Goal: Task Accomplishment & Management: Manage account settings

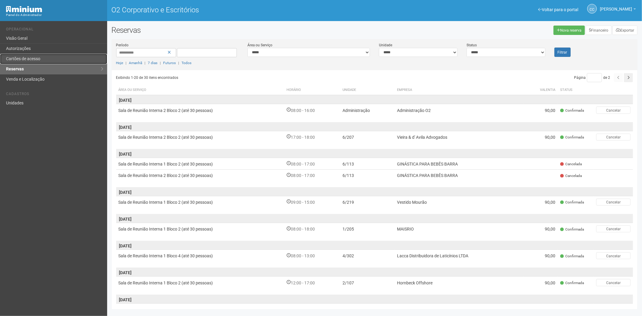
click at [40, 55] on link "Cartões de acesso" at bounding box center [53, 59] width 107 height 10
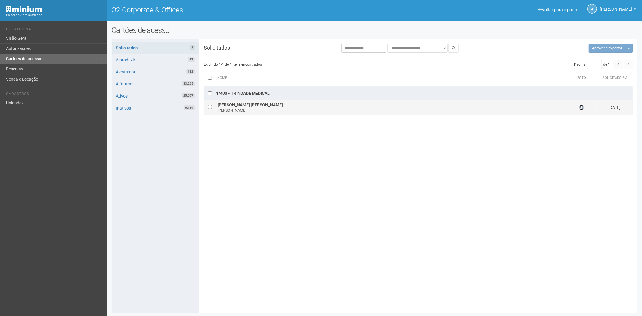
click at [580, 108] on icon at bounding box center [582, 107] width 4 height 4
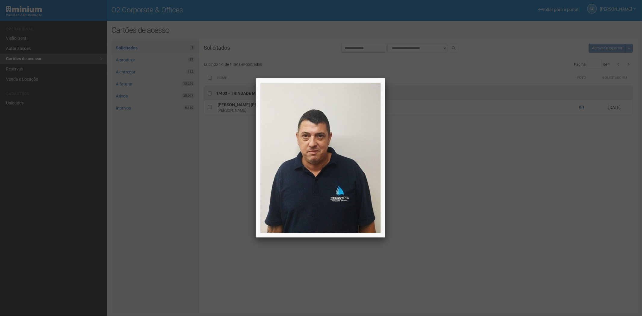
click at [525, 189] on div at bounding box center [321, 158] width 642 height 316
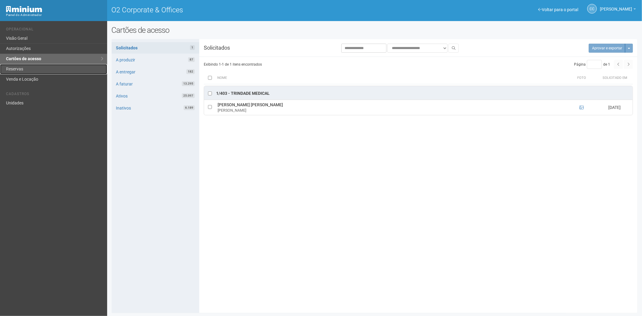
click at [22, 67] on link "Reservas" at bounding box center [53, 69] width 107 height 10
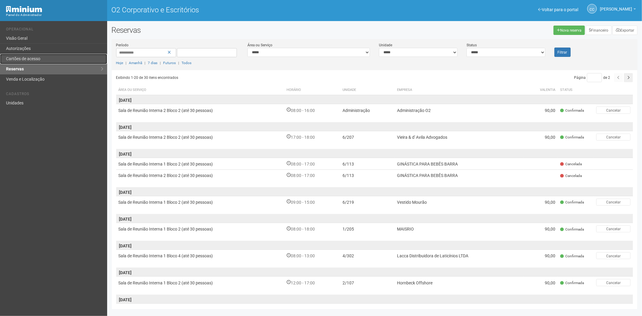
click at [34, 58] on font "Cartões de acesso" at bounding box center [23, 58] width 34 height 5
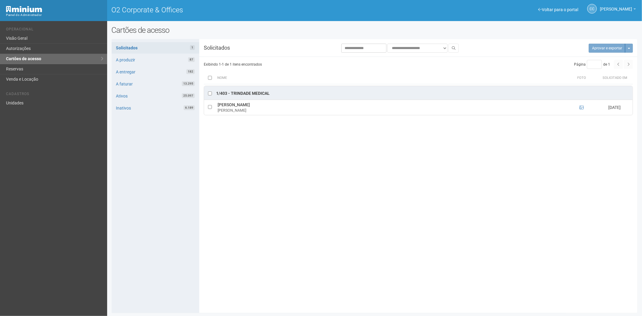
click at [40, 96] on li "Cadastros" at bounding box center [54, 95] width 97 height 6
click at [37, 101] on link "Unidades" at bounding box center [53, 103] width 107 height 10
click at [32, 104] on link "Unidades" at bounding box center [53, 103] width 107 height 10
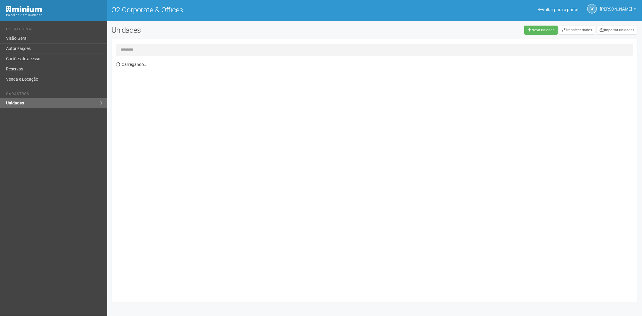
click at [140, 52] on input "text" at bounding box center [374, 50] width 517 height 12
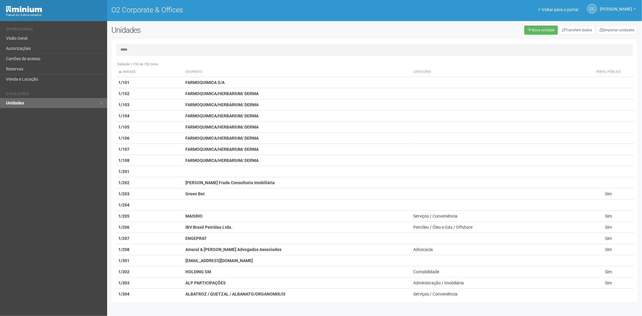
type input "*****"
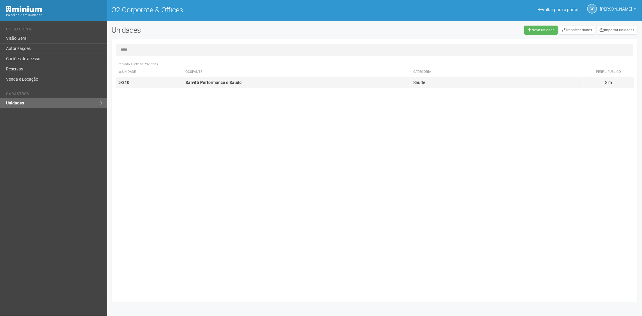
drag, startPoint x: 187, startPoint y: 89, endPoint x: 189, endPoint y: 85, distance: 3.8
click at [187, 88] on div "Exibindo 1-732 de 732 itens Unidade Ocupante Categoria Perfil público 1/101 FAR…" at bounding box center [377, 178] width 522 height 239
click at [189, 85] on strong "Salvitti Performance e Saúde" at bounding box center [214, 82] width 56 height 5
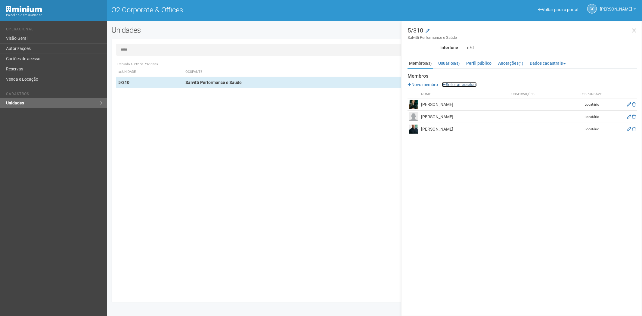
click at [455, 83] on link "Solicitar crachás" at bounding box center [459, 84] width 35 height 5
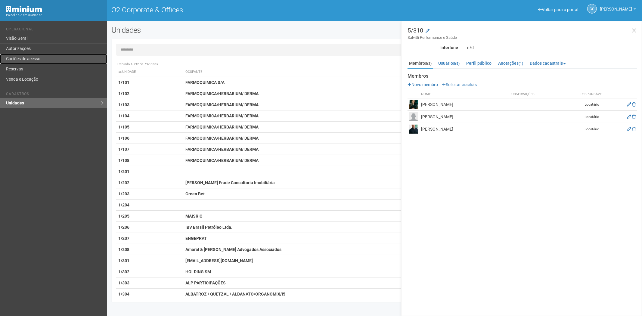
click at [55, 55] on link "Cartões de acesso" at bounding box center [53, 59] width 107 height 10
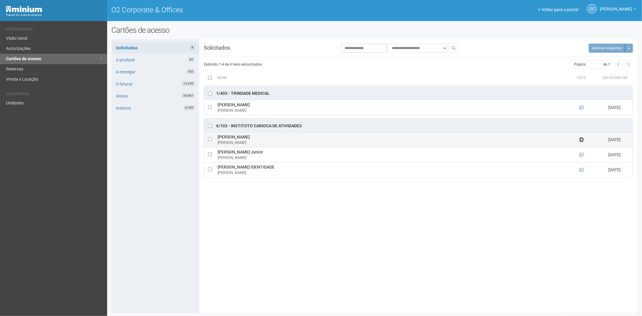
click at [581, 142] on icon at bounding box center [582, 140] width 4 height 4
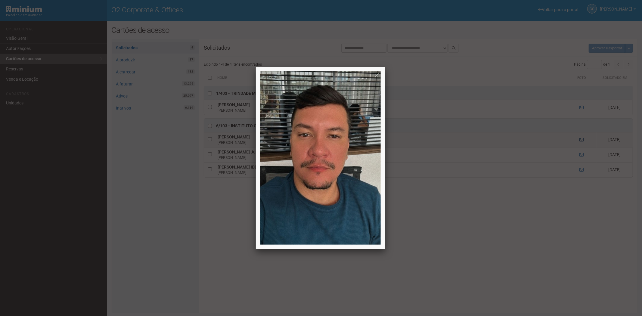
click at [581, 142] on div at bounding box center [321, 158] width 642 height 316
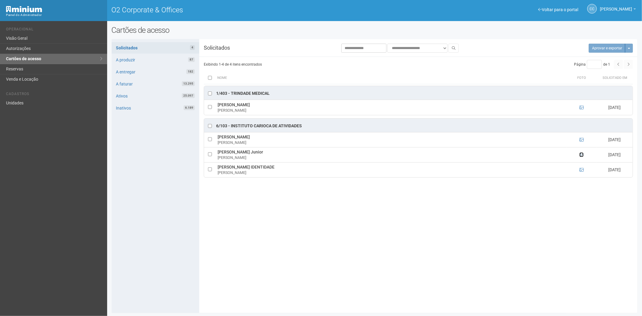
click at [580, 155] on icon at bounding box center [582, 155] width 4 height 4
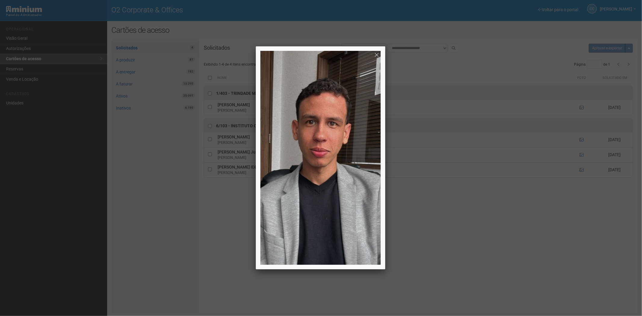
click at [16, 97] on div at bounding box center [321, 158] width 642 height 316
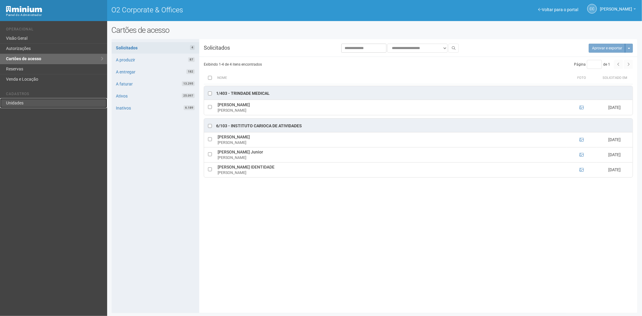
click at [31, 102] on link "Unidades" at bounding box center [53, 103] width 107 height 10
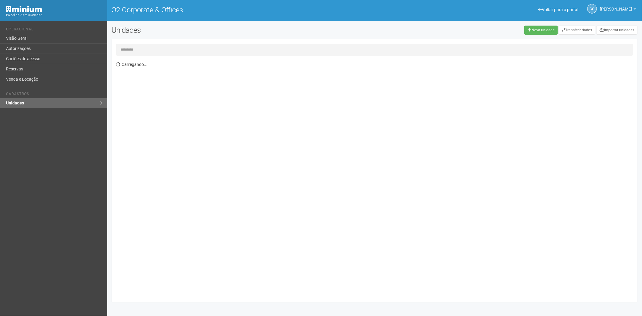
click at [183, 50] on input "text" at bounding box center [374, 50] width 517 height 12
click at [121, 48] on input "*****" at bounding box center [374, 50] width 517 height 12
click at [123, 49] on input "*****" at bounding box center [374, 50] width 517 height 12
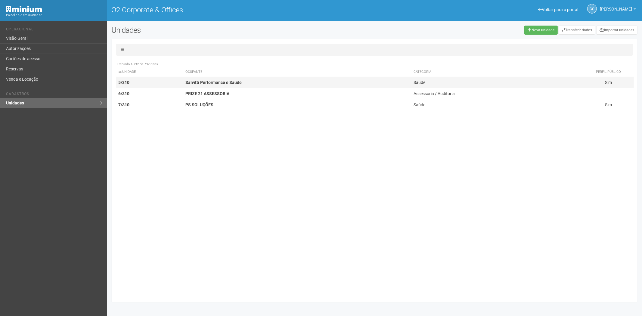
type input "***"
click at [184, 80] on td "Salvitti Performance e Saúde" at bounding box center [297, 82] width 228 height 11
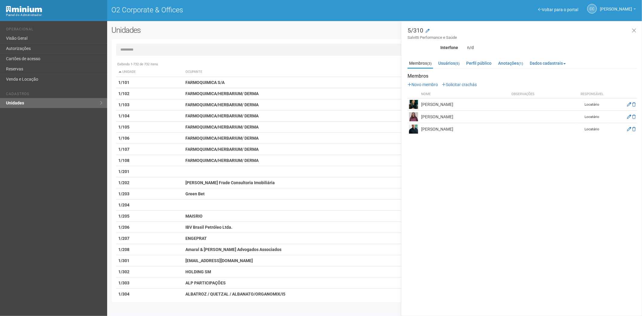
drag, startPoint x: 474, startPoint y: 115, endPoint x: 420, endPoint y: 117, distance: 53.4
click at [420, 117] on td "[PERSON_NAME]" at bounding box center [465, 117] width 90 height 12
copy td "[PERSON_NAME]"
click at [627, 118] on icon at bounding box center [629, 117] width 4 height 4
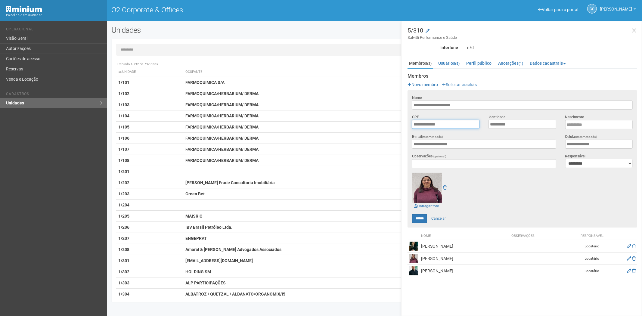
click at [444, 122] on input "**********" at bounding box center [445, 124] width 67 height 9
drag, startPoint x: 464, startPoint y: 37, endPoint x: 408, endPoint y: 38, distance: 56.0
click at [408, 38] on small "Salvitti Performance e Saúde" at bounding box center [523, 37] width 230 height 5
copy small "Salvitti Performance e Saúde"
